Goal: Task Accomplishment & Management: Understand process/instructions

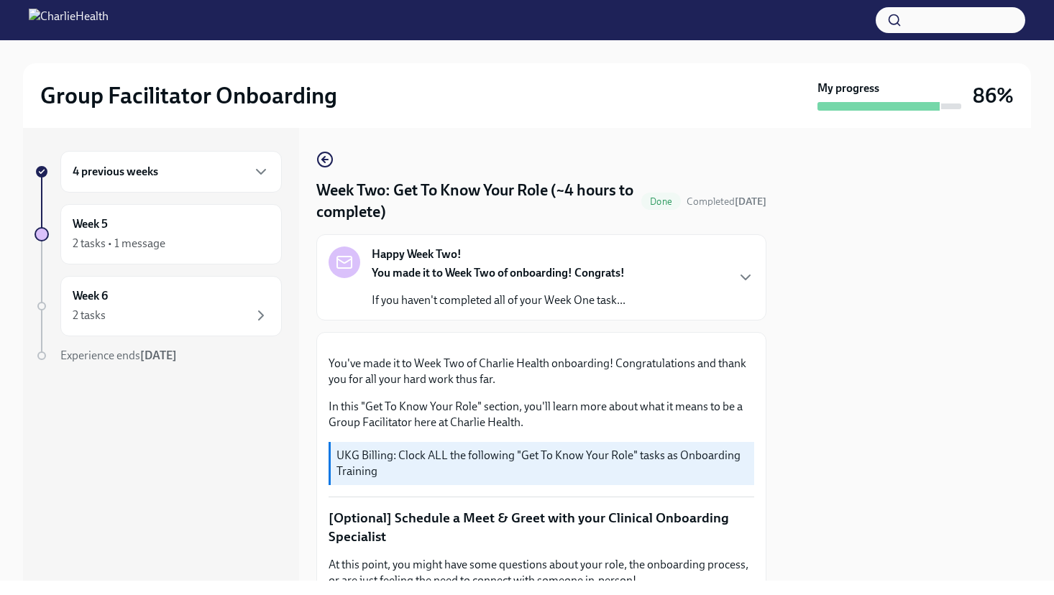
click at [106, 180] on div "4 previous weeks" at bounding box center [171, 171] width 197 height 17
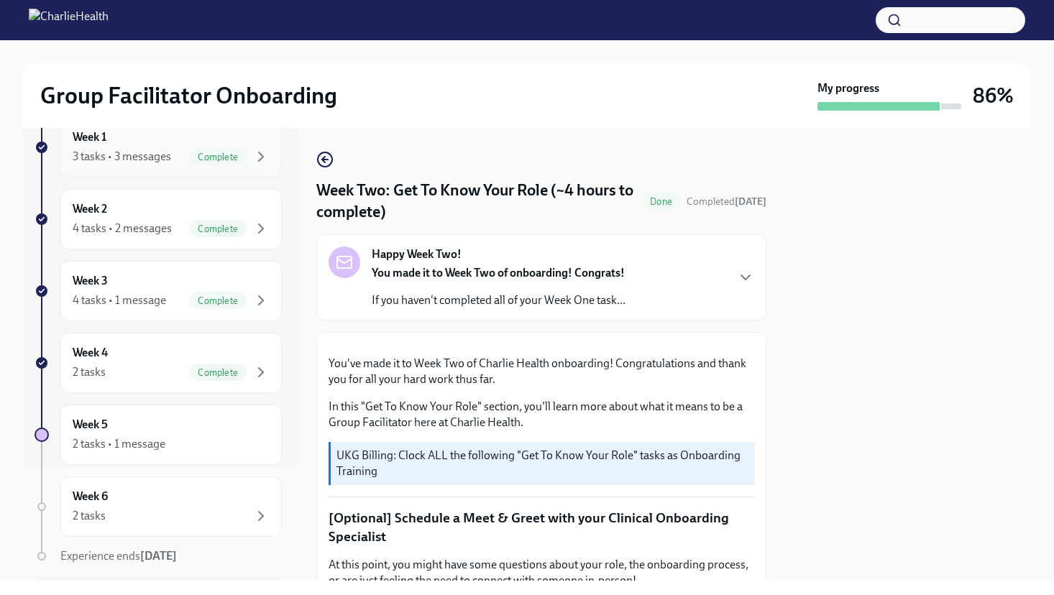
scroll to position [113, 0]
click at [152, 282] on div "Week 3 4 tasks • 1 message Complete" at bounding box center [171, 293] width 197 height 36
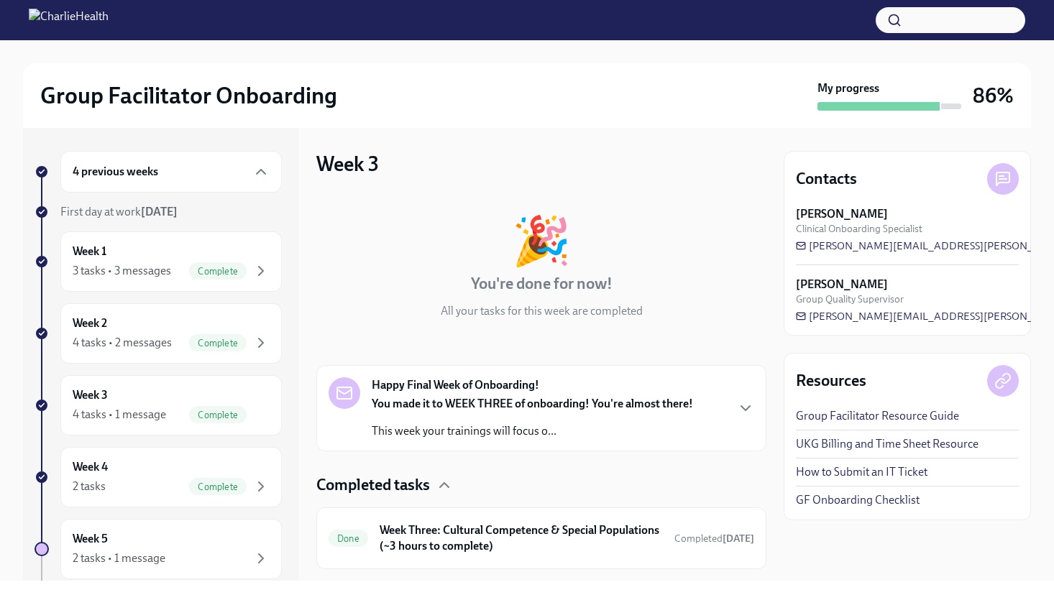
click at [164, 175] on div "4 previous weeks" at bounding box center [171, 171] width 197 height 17
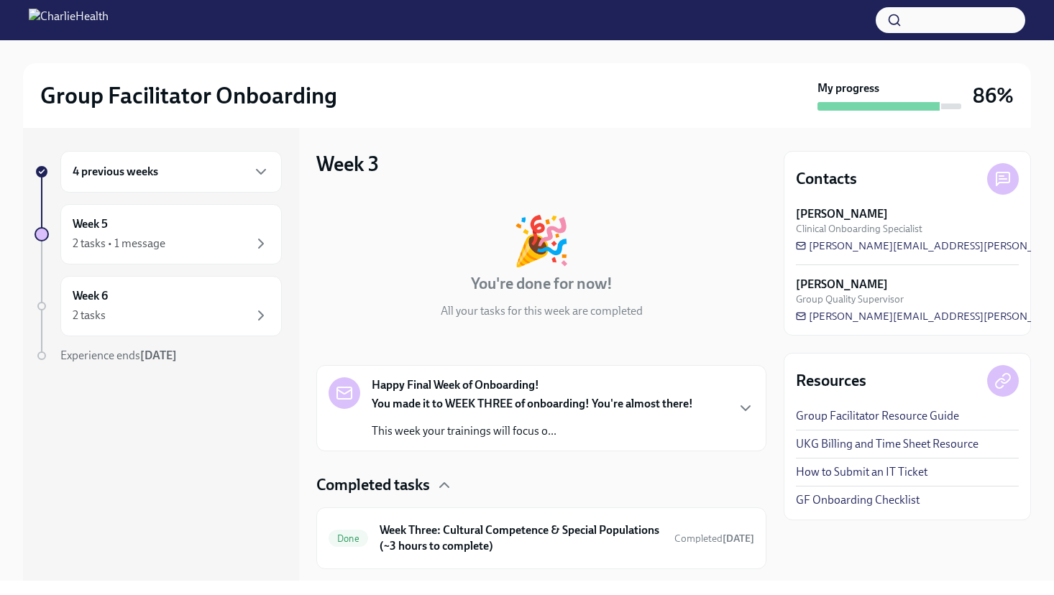
click at [170, 167] on div "4 previous weeks" at bounding box center [171, 171] width 197 height 17
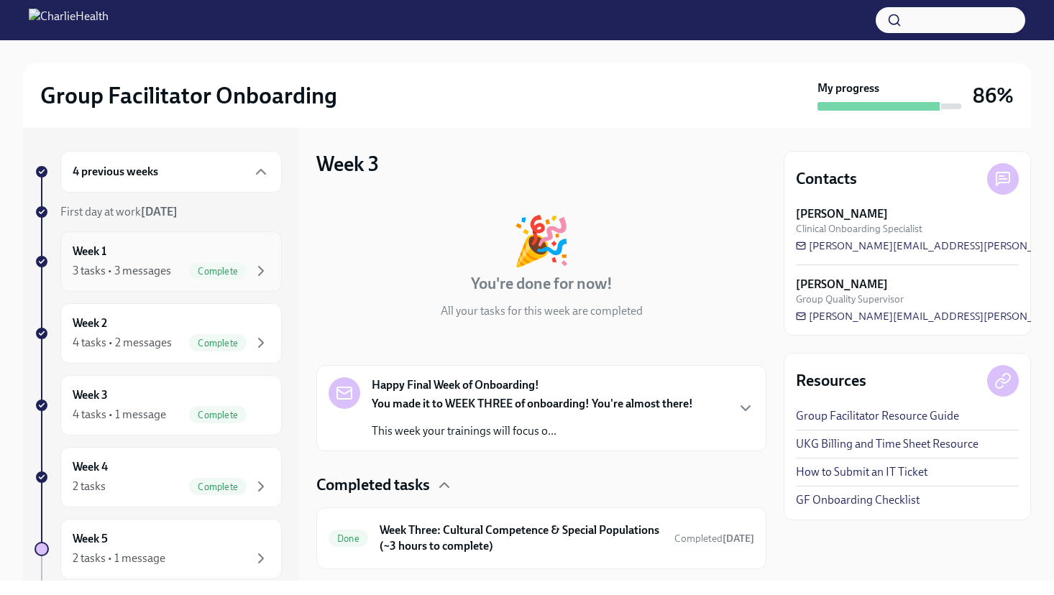
click at [145, 248] on div "Week 1 3 tasks • 3 messages Complete" at bounding box center [171, 262] width 197 height 36
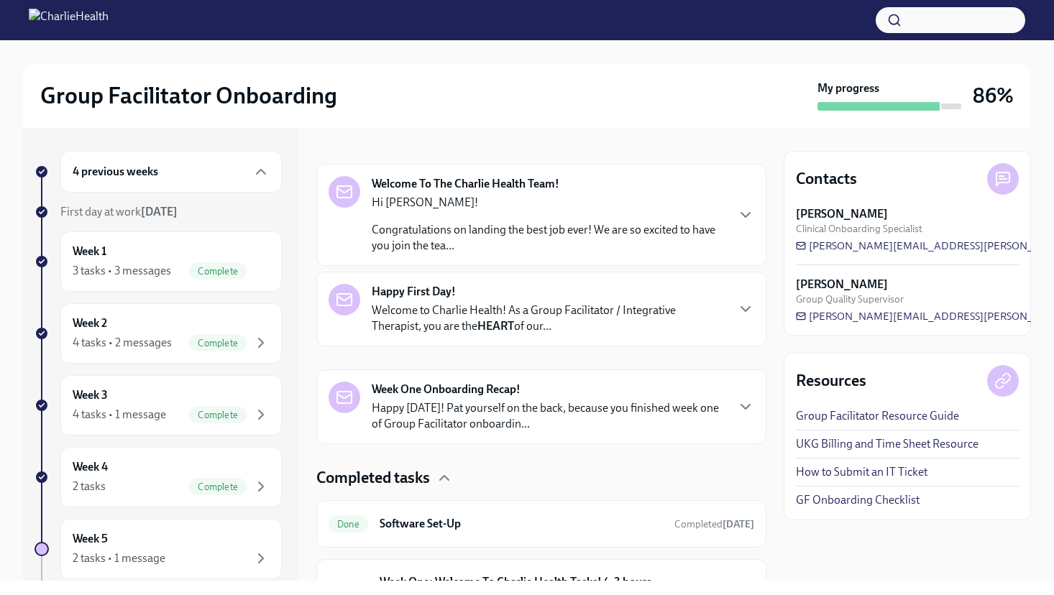
scroll to position [203, 0]
click at [737, 222] on div "Welcome To The Charlie Health Team! Hi [PERSON_NAME]! Congratulations on landin…" at bounding box center [540, 214] width 425 height 78
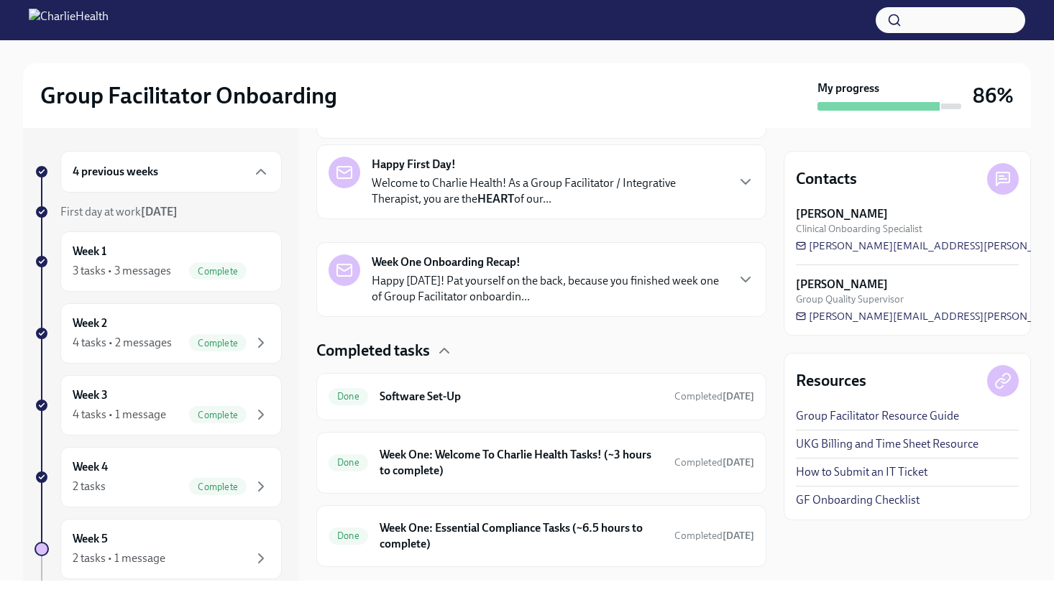
scroll to position [1041, 0]
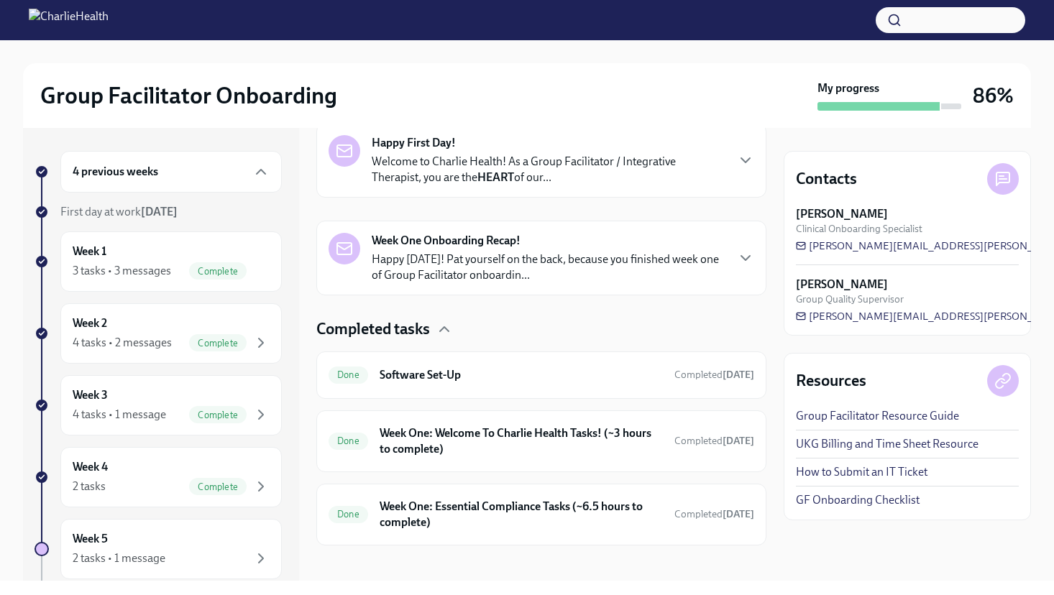
click at [727, 185] on div "Happy First Day! Welcome to Charlie Health! As a Group Facilitator / Integrativ…" at bounding box center [540, 160] width 425 height 50
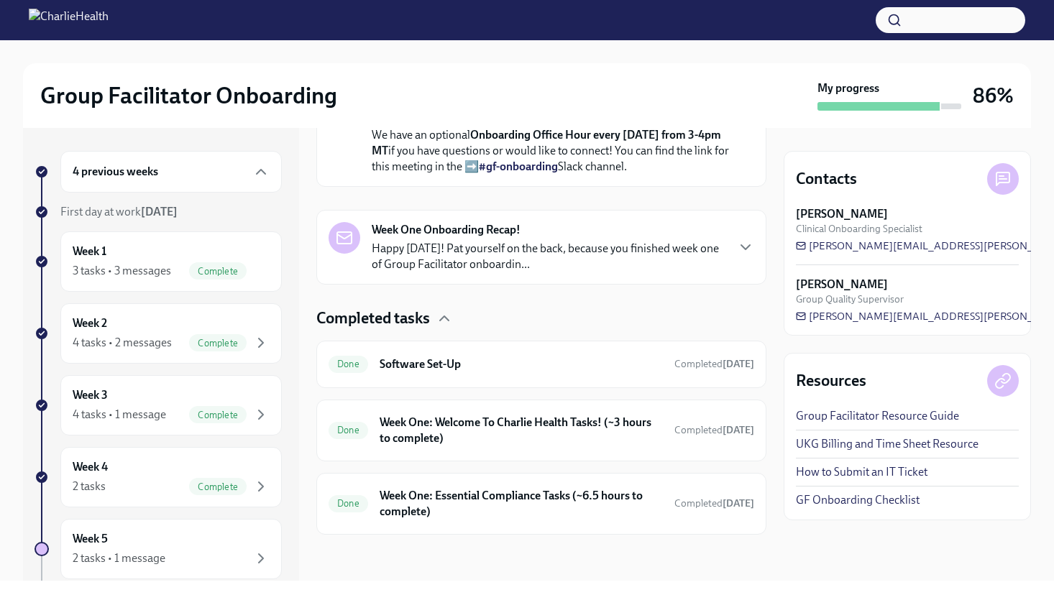
scroll to position [1762, 0]
click at [737, 256] on icon "button" at bounding box center [745, 247] width 17 height 17
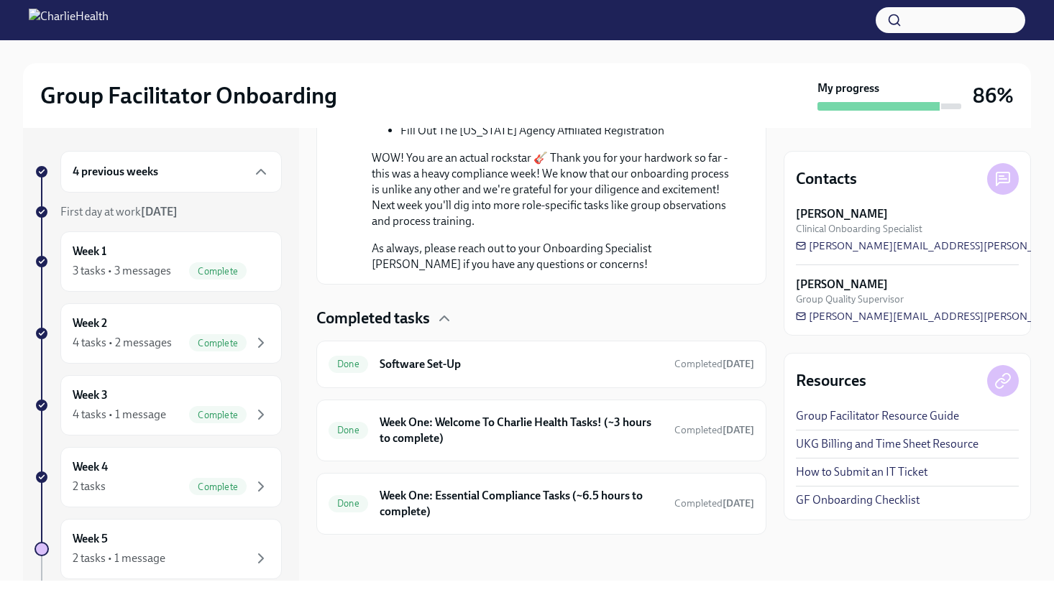
scroll to position [2539, 0]
click at [477, 364] on h6 "Software Set-Up" at bounding box center [520, 364] width 283 height 16
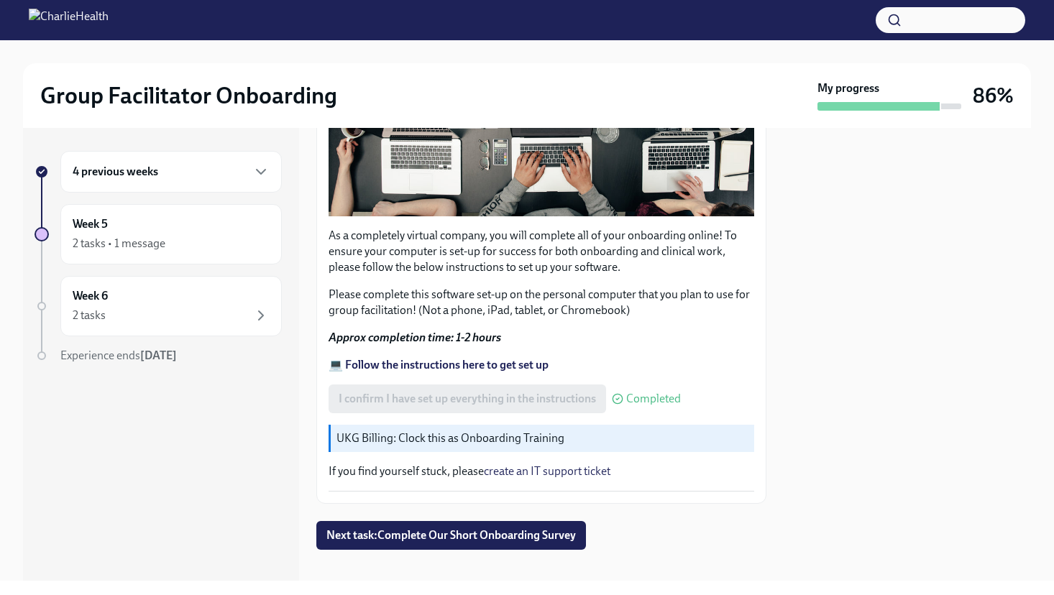
scroll to position [382, 0]
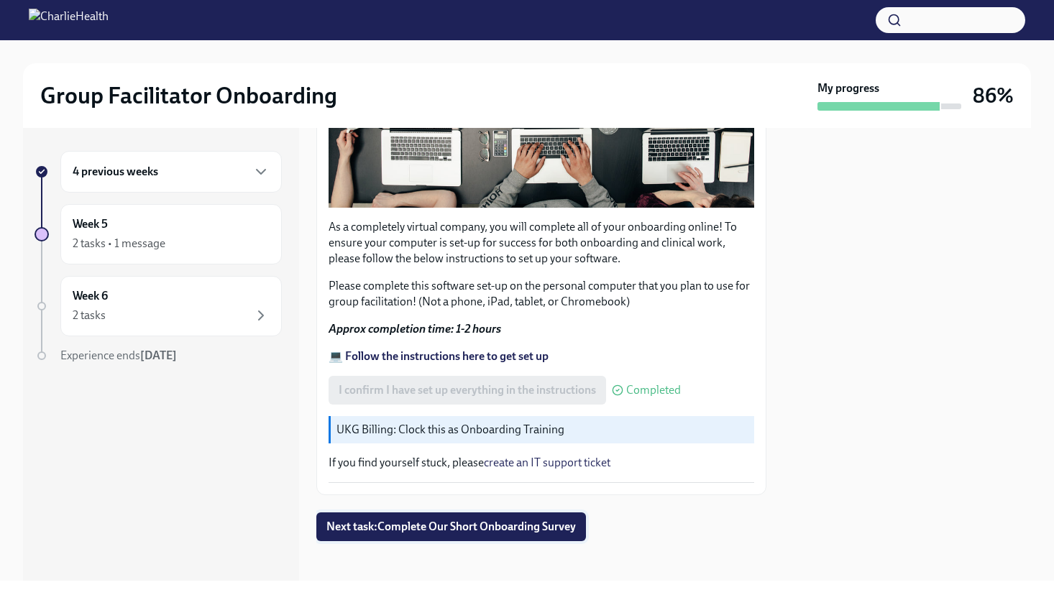
click at [520, 520] on span "Next task : Complete Our Short Onboarding Survey" at bounding box center [450, 527] width 249 height 14
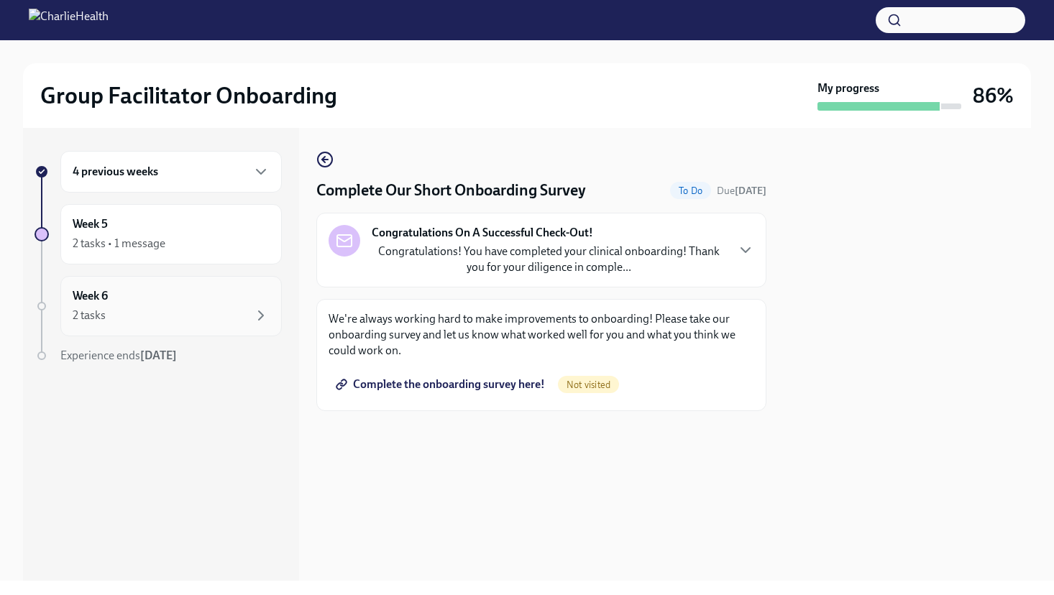
click at [140, 316] on div "2 tasks" at bounding box center [171, 315] width 197 height 17
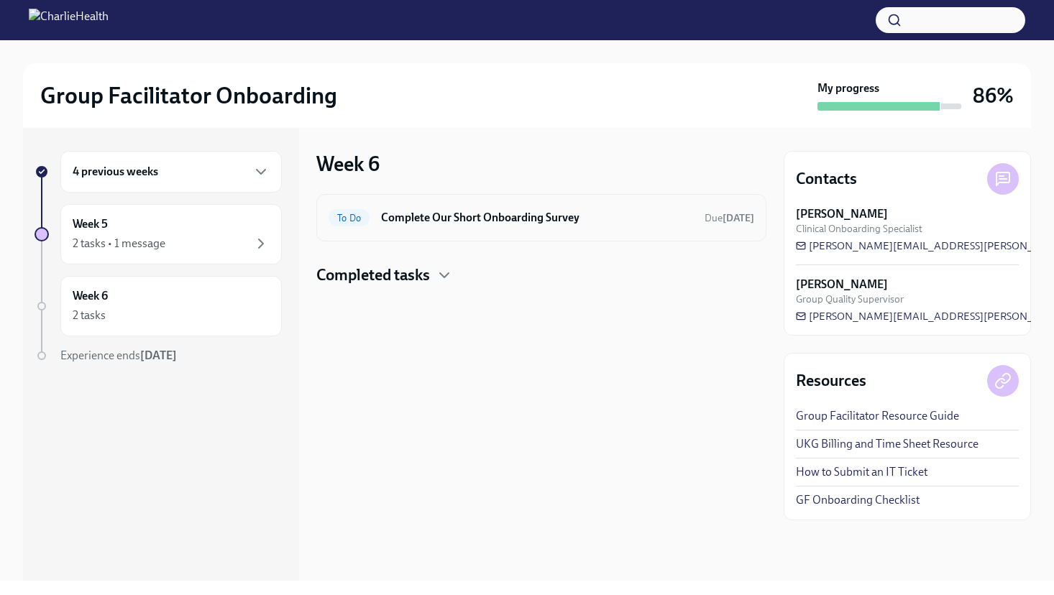
click at [471, 211] on h6 "Complete Our Short Onboarding Survey" at bounding box center [537, 218] width 312 height 16
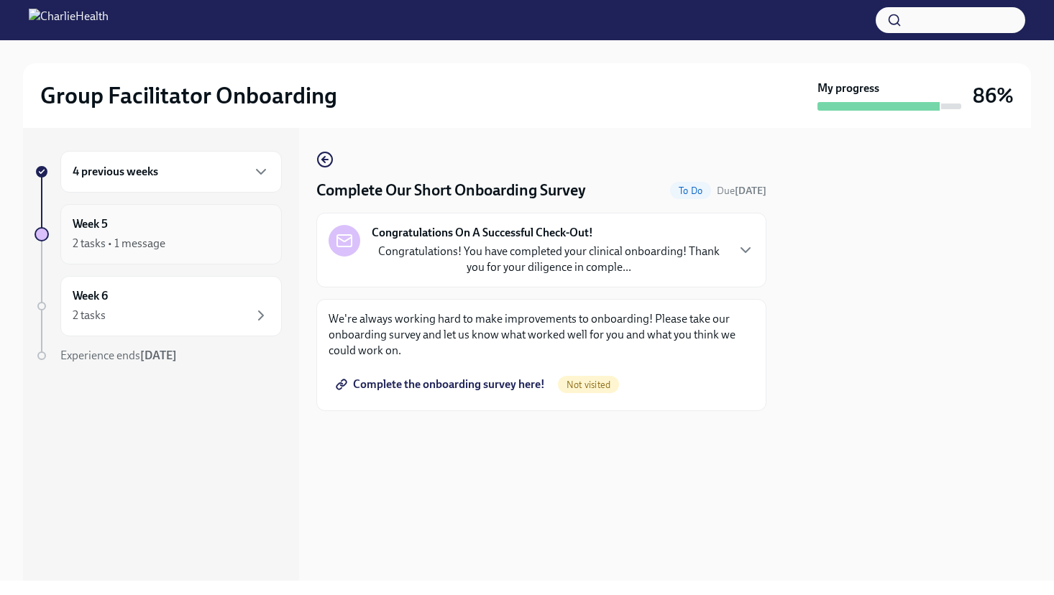
click at [181, 236] on div "2 tasks • 1 message" at bounding box center [171, 243] width 197 height 17
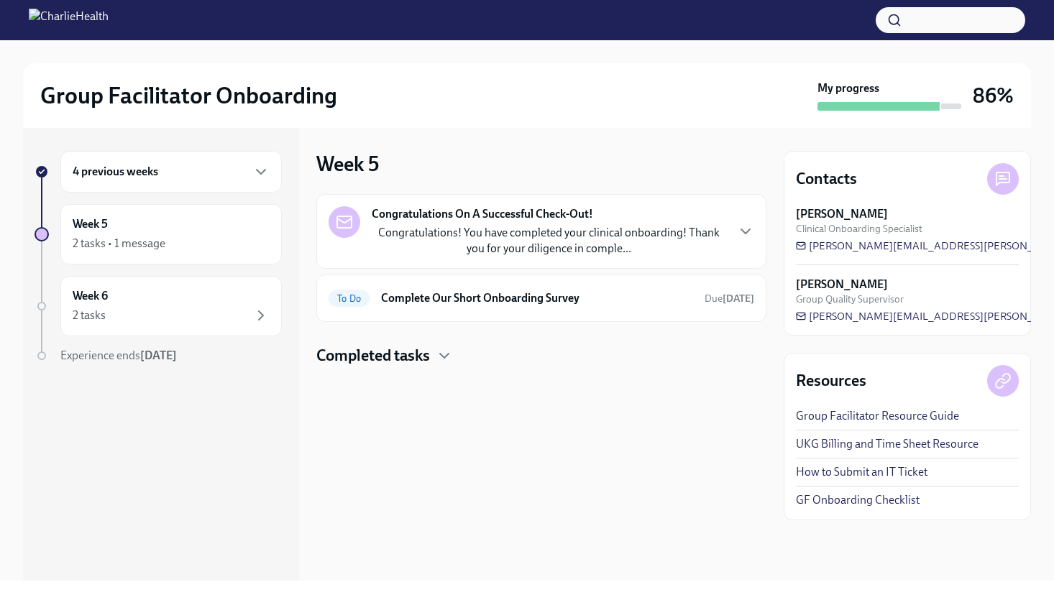
click at [676, 234] on p "Congratulations! You have completed your clinical onboarding! Thank you for you…" at bounding box center [549, 241] width 354 height 32
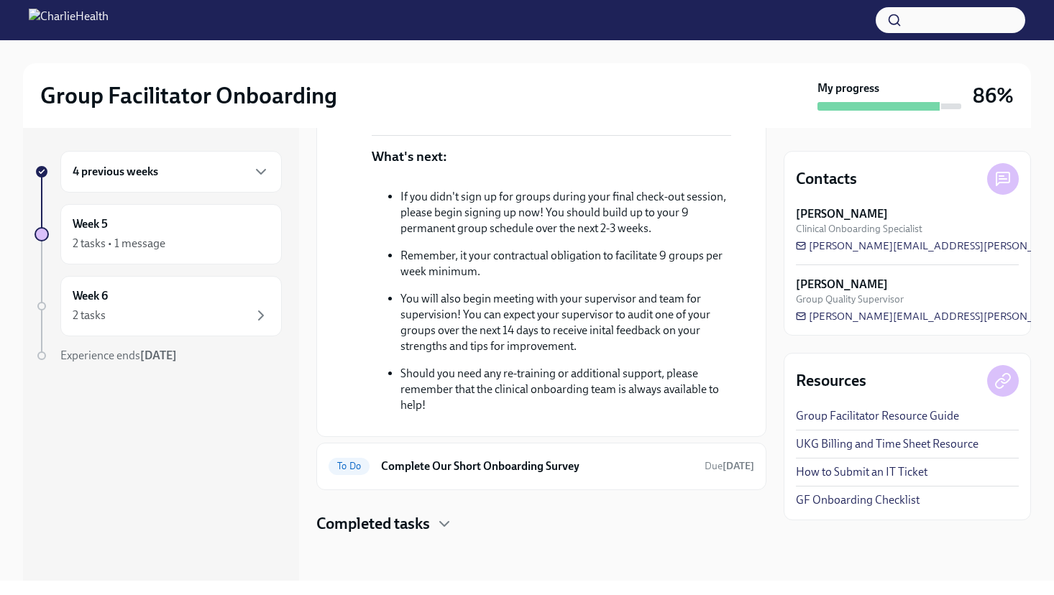
scroll to position [367, 0]
click at [180, 171] on div "4 previous weeks" at bounding box center [171, 171] width 197 height 17
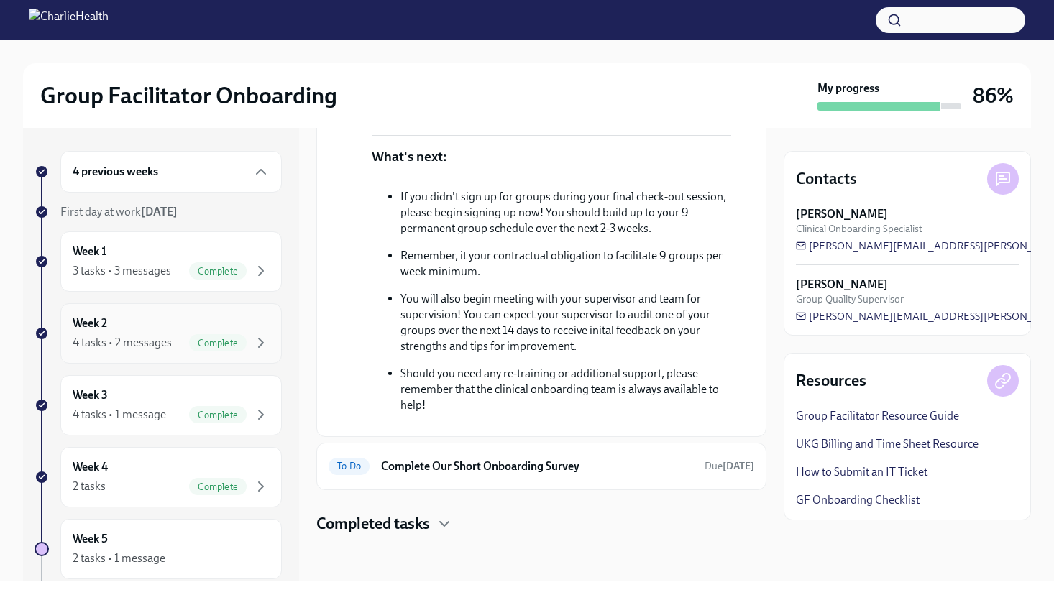
click at [158, 332] on div "Week 2 4 tasks • 2 messages Complete" at bounding box center [171, 334] width 197 height 36
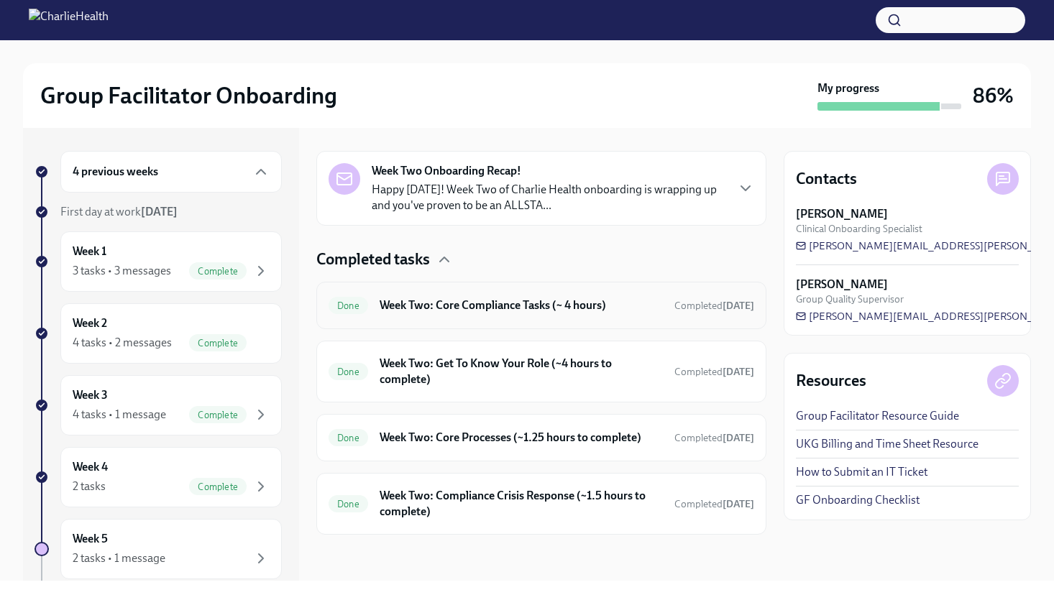
click at [632, 304] on h6 "Week Two: Core Compliance Tasks (~ 4 hours)" at bounding box center [520, 306] width 283 height 16
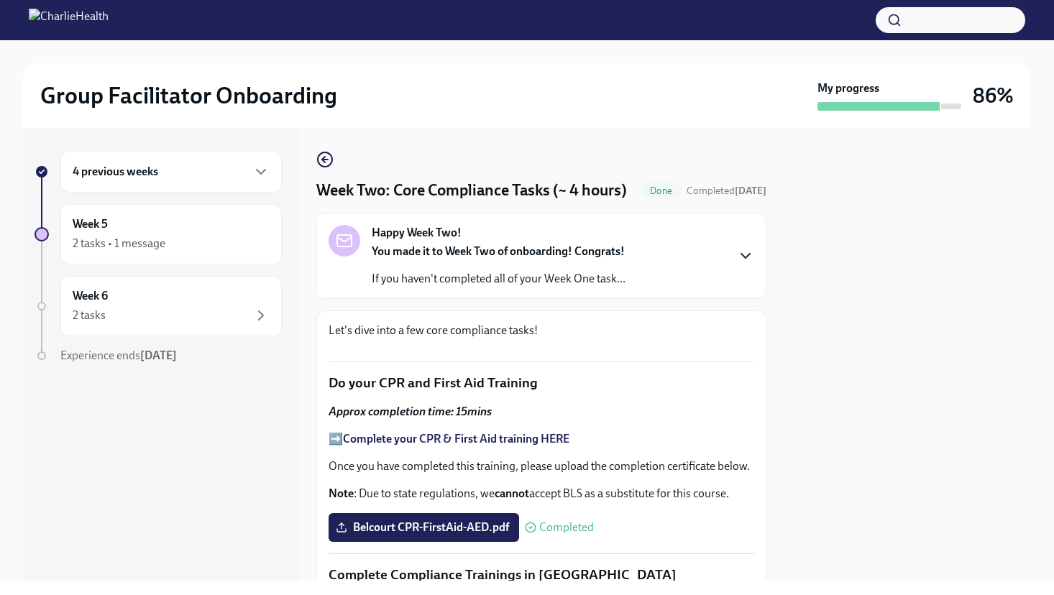
click at [742, 264] on icon "button" at bounding box center [745, 255] width 17 height 17
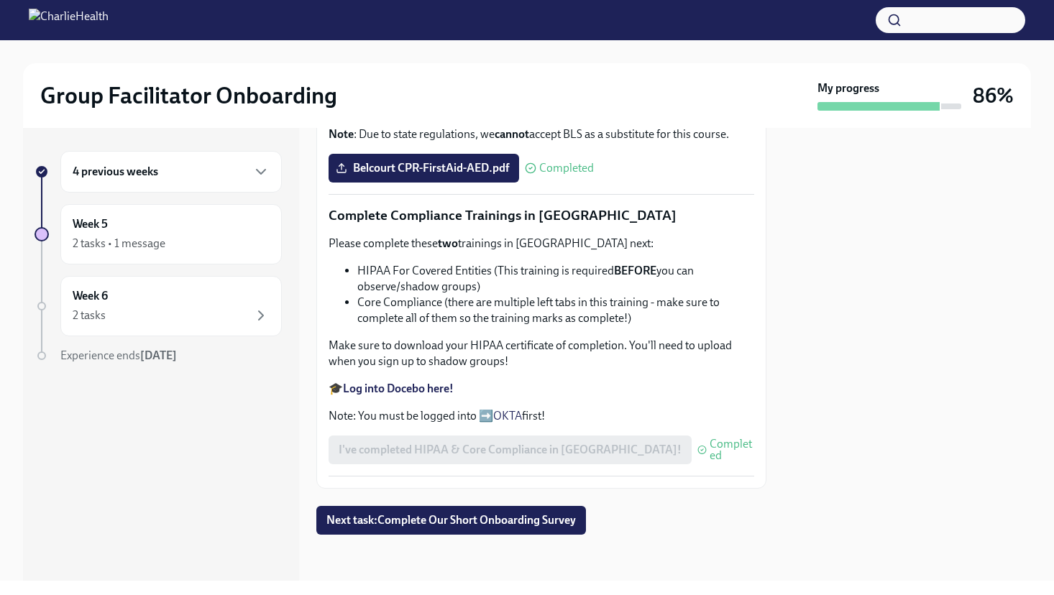
scroll to position [1276, 0]
click at [259, 169] on icon "button" at bounding box center [260, 171] width 17 height 17
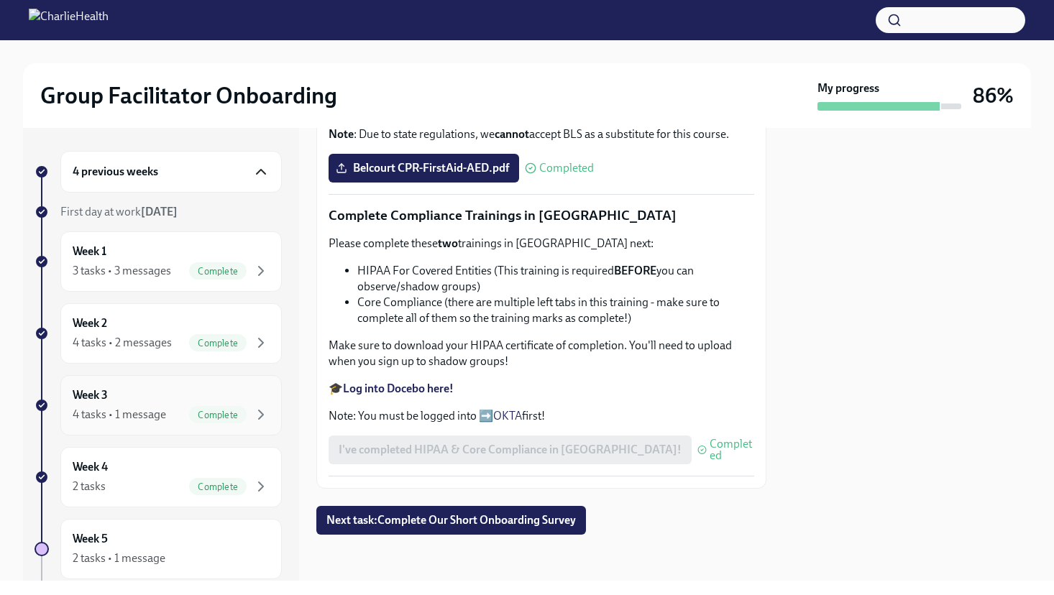
click at [133, 397] on div "Week 3 4 tasks • 1 message Complete" at bounding box center [171, 405] width 197 height 36
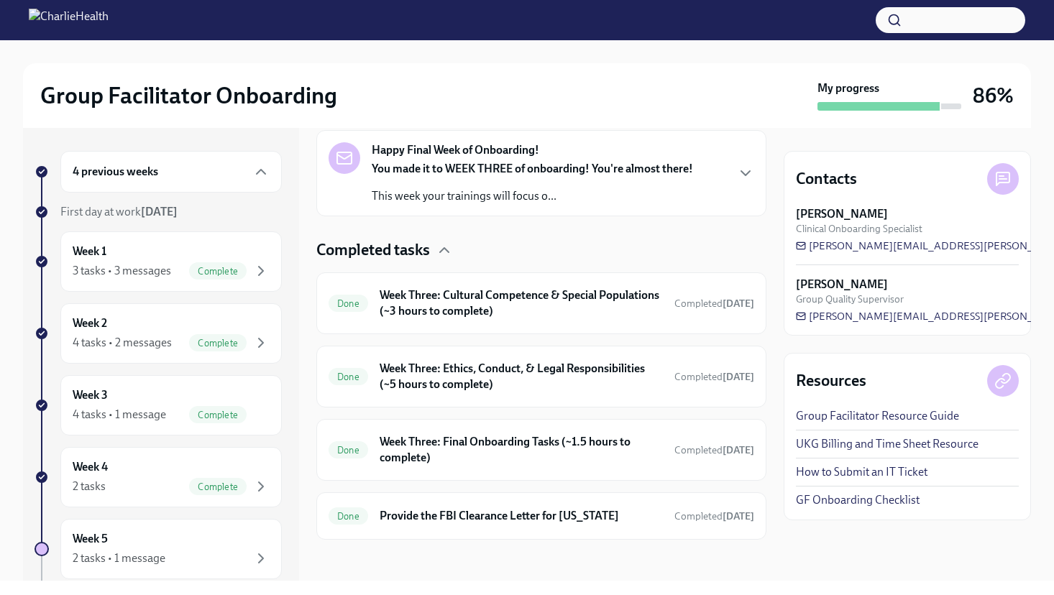
scroll to position [240, 0]
